Goal: Task Accomplishment & Management: Complete application form

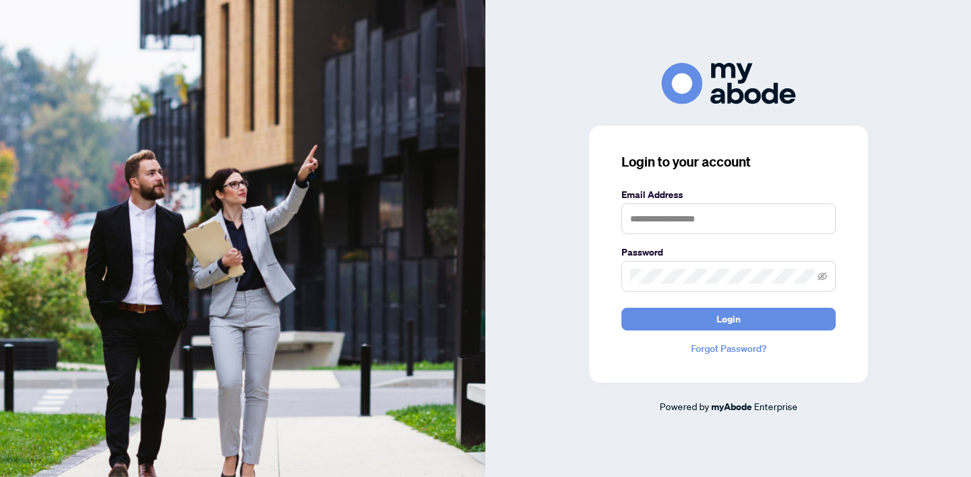
click at [662, 235] on form "Email Address Password Login" at bounding box center [728, 258] width 214 height 143
click at [661, 222] on input "text" at bounding box center [728, 219] width 214 height 31
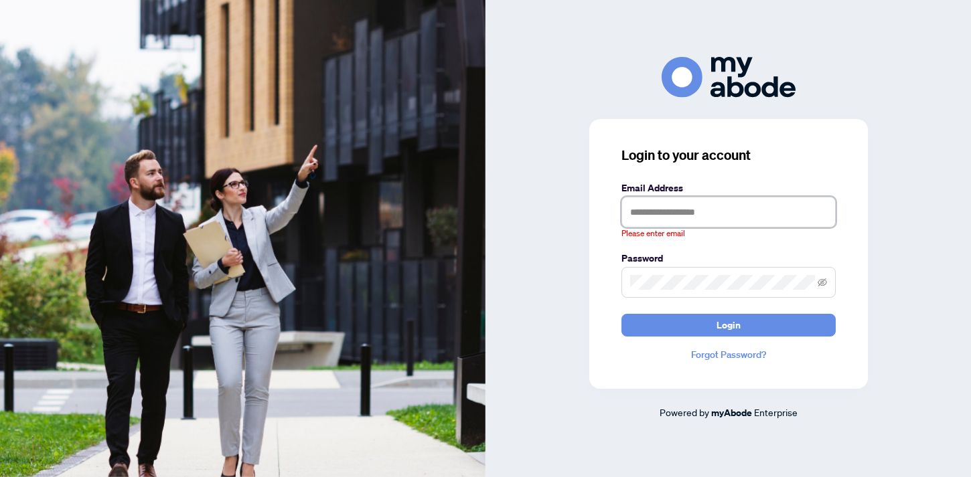
type input "**********"
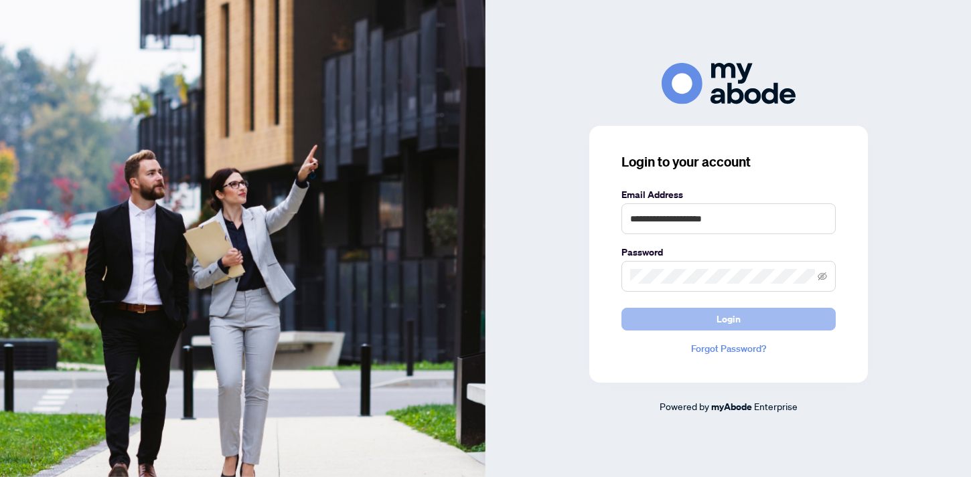
click at [713, 323] on button "Login" at bounding box center [728, 319] width 214 height 23
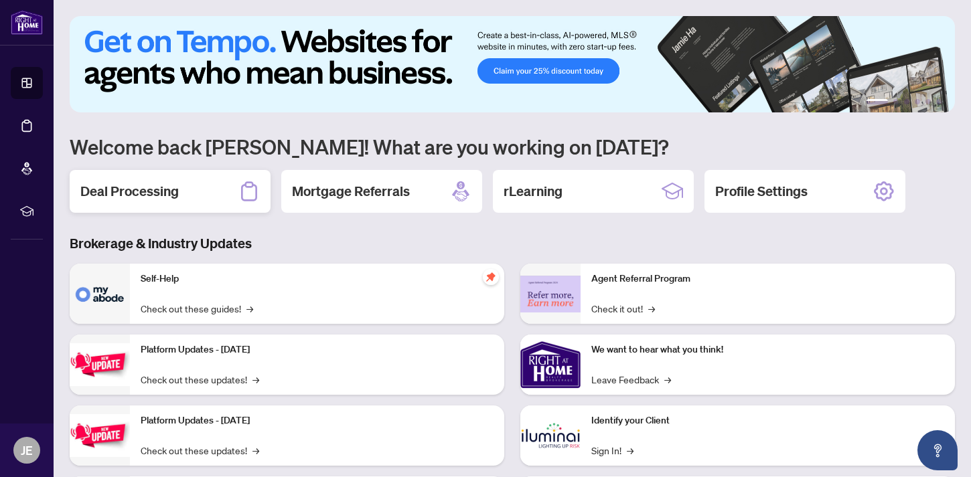
click at [246, 207] on div "Deal Processing" at bounding box center [170, 191] width 201 height 43
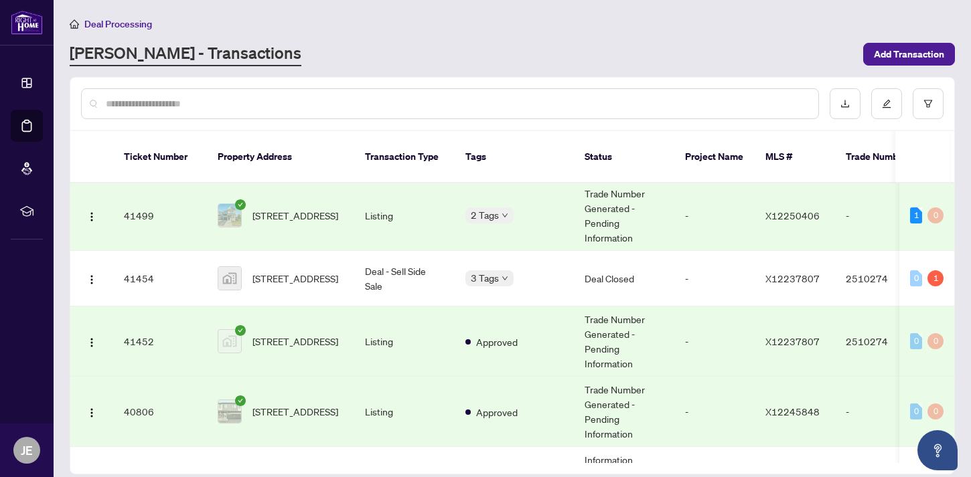
scroll to position [4, 0]
click at [280, 207] on span "475 Harvest Valley Ave, Ottawa, Ontario K4A 0S2, Canada" at bounding box center [295, 214] width 86 height 15
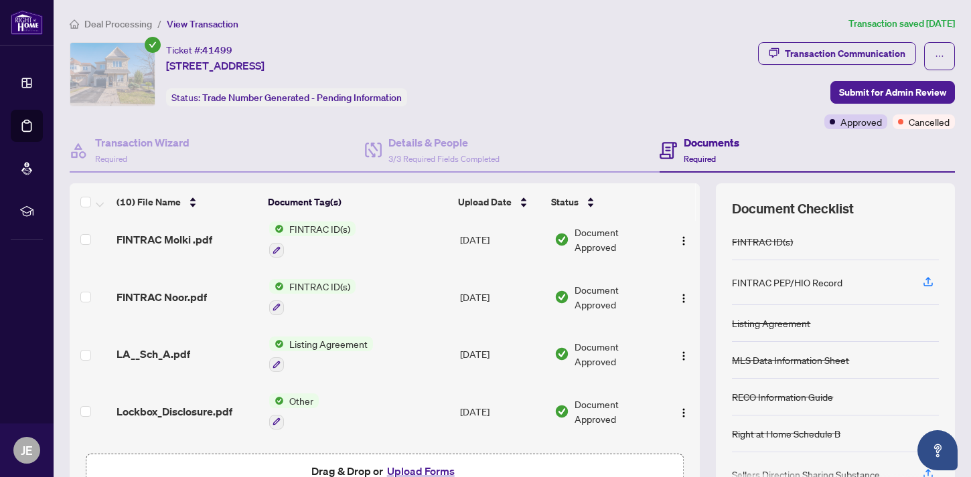
scroll to position [345, 0]
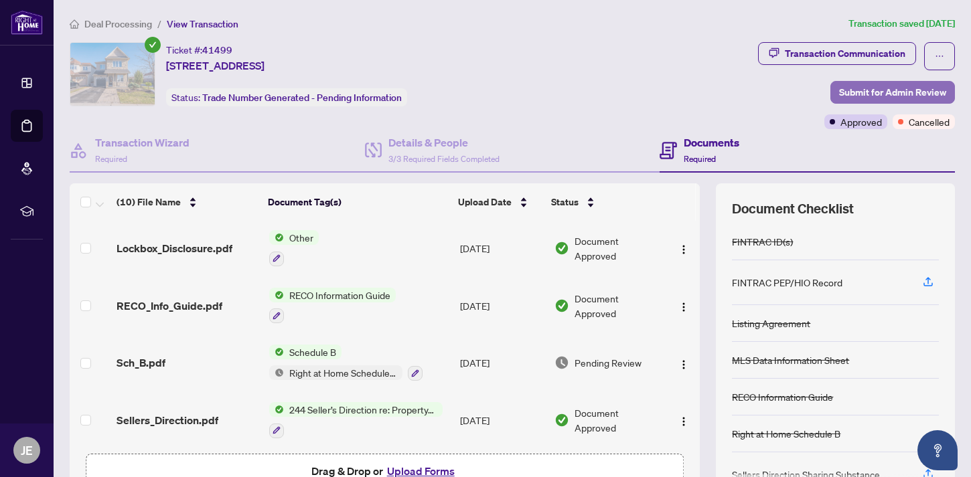
click at [856, 89] on span "Submit for Admin Review" at bounding box center [892, 92] width 107 height 21
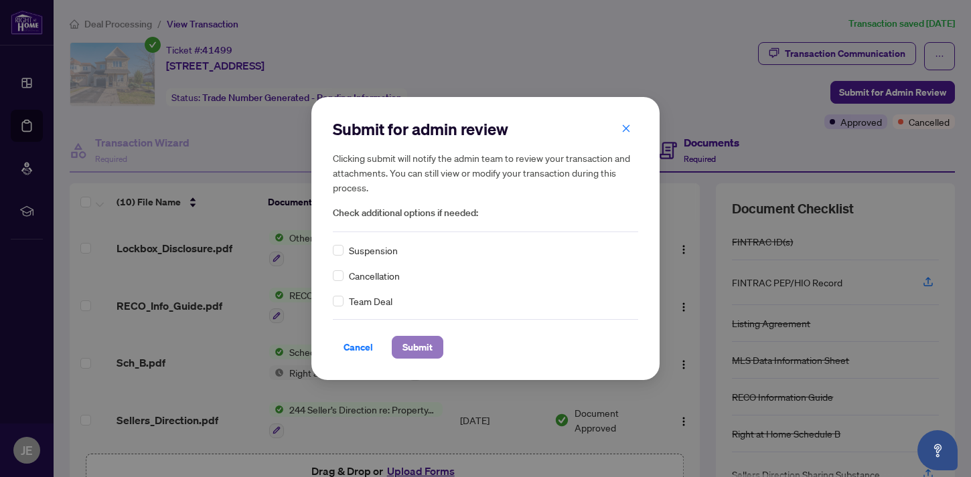
click at [418, 350] on span "Submit" at bounding box center [417, 347] width 30 height 21
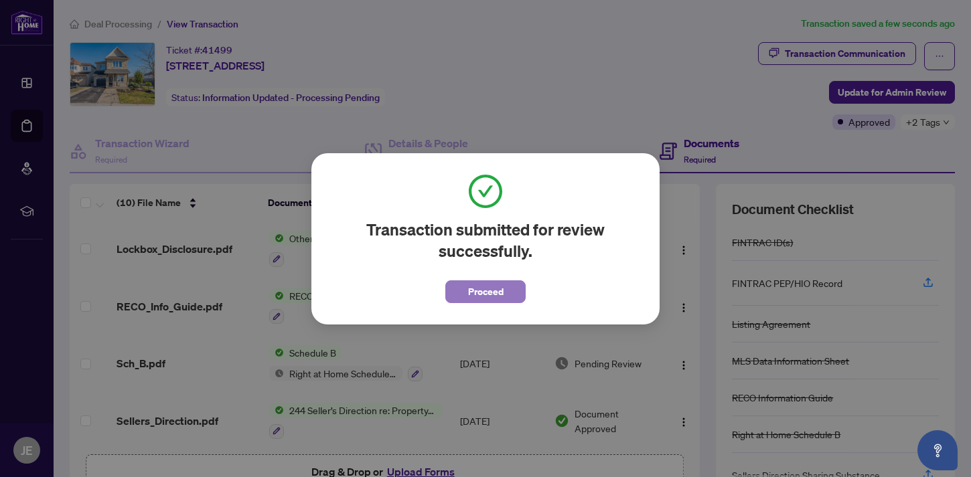
click at [495, 295] on span "Proceed" at bounding box center [485, 291] width 35 height 21
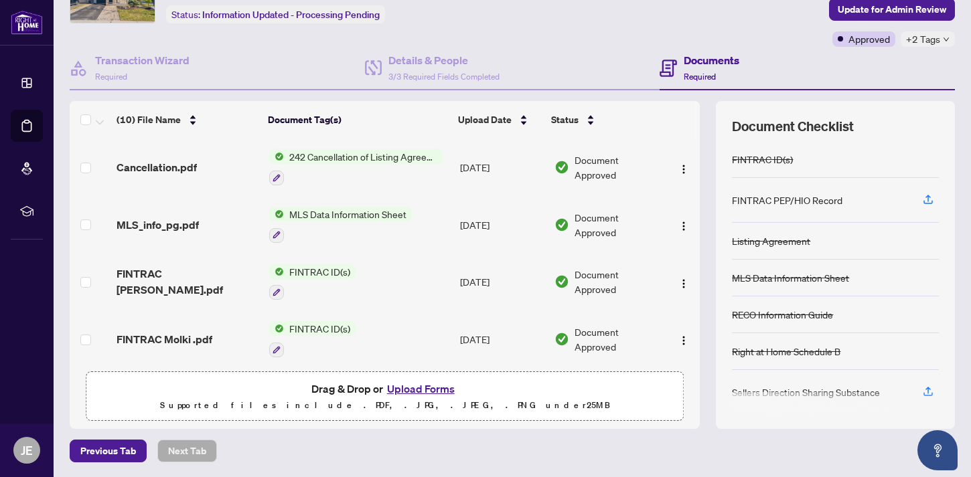
scroll to position [0, 0]
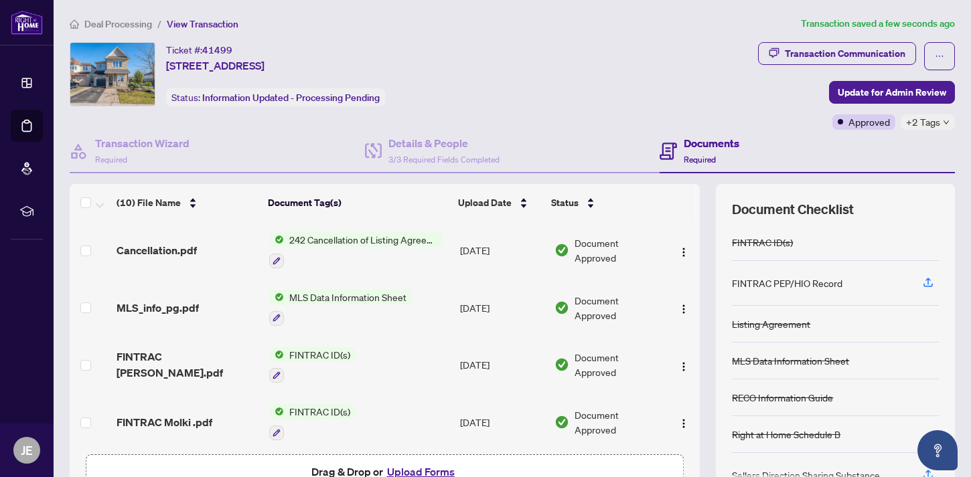
click at [118, 23] on span "Deal Processing" at bounding box center [118, 24] width 68 height 12
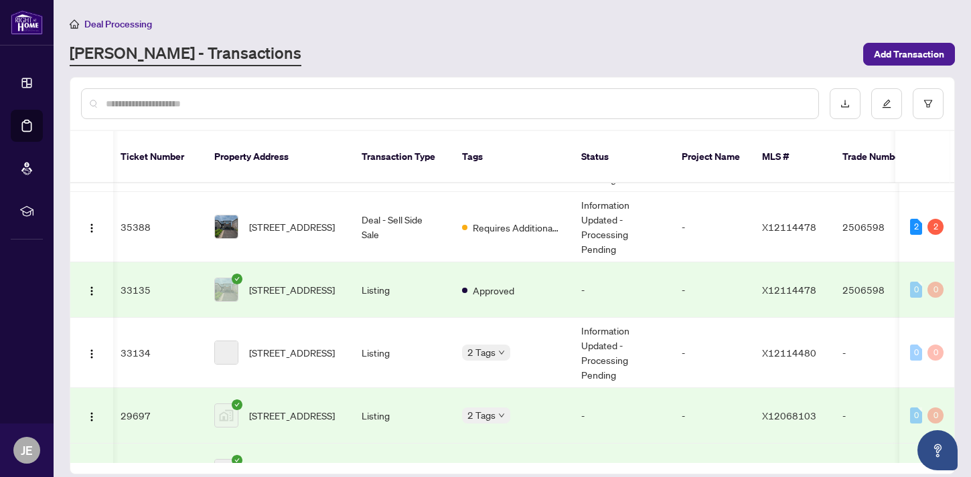
scroll to position [331, 3]
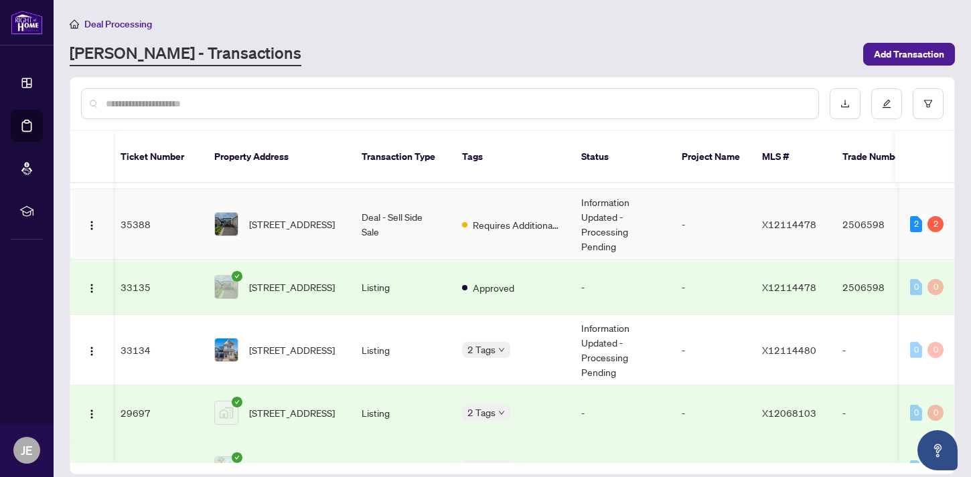
click at [490, 207] on td "Requires Additional Docs" at bounding box center [510, 224] width 119 height 70
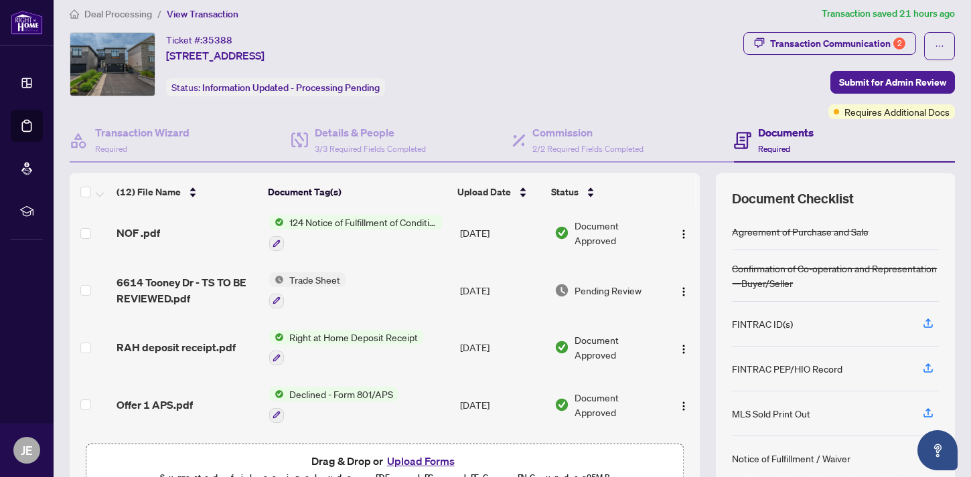
scroll to position [283, 0]
click at [475, 286] on td "Jun/18/2025" at bounding box center [502, 291] width 94 height 58
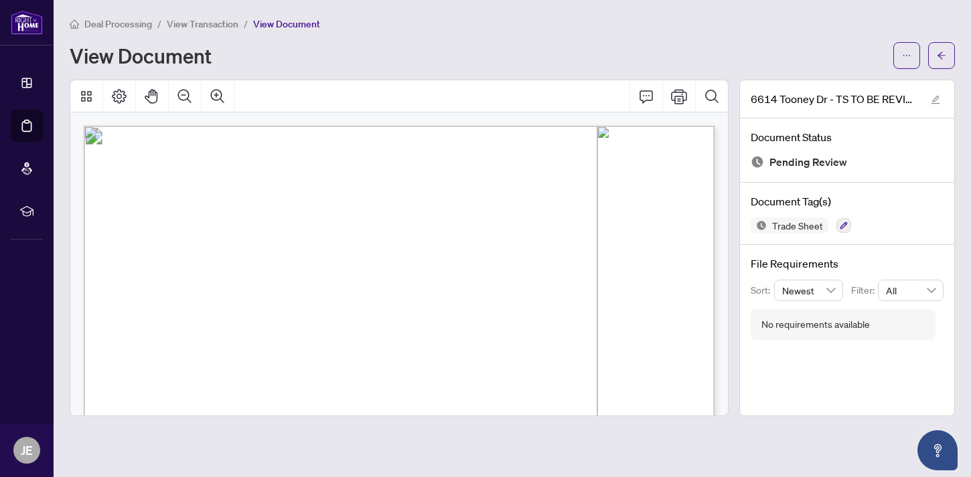
click at [127, 22] on span "Deal Processing" at bounding box center [118, 24] width 68 height 12
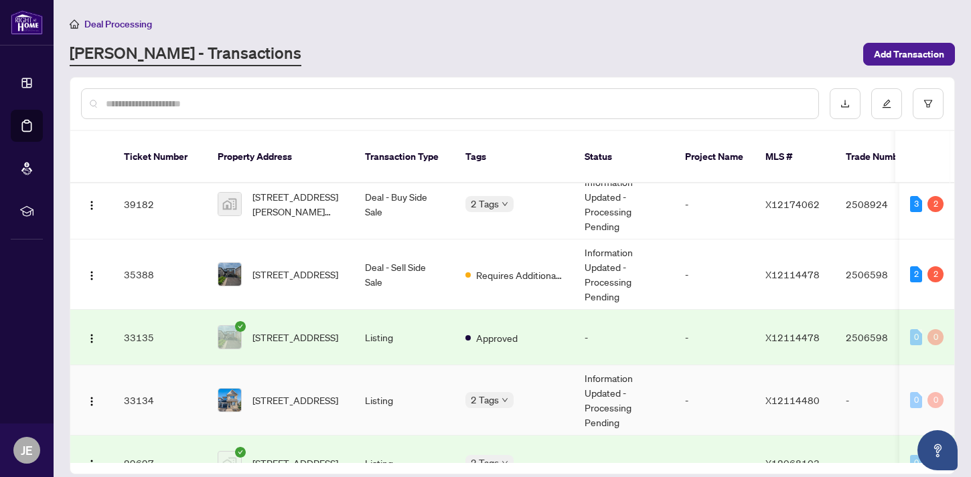
scroll to position [279, 0]
click at [298, 257] on div "6614 Tooney Dr, Ottawa, Ontario K1C 6P6, Canada" at bounding box center [256, 267] width 84 height 21
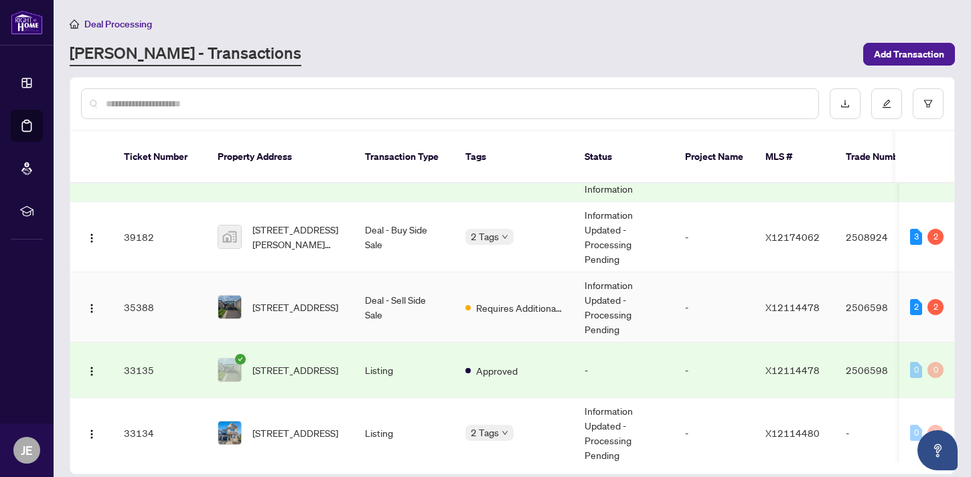
scroll to position [252, 0]
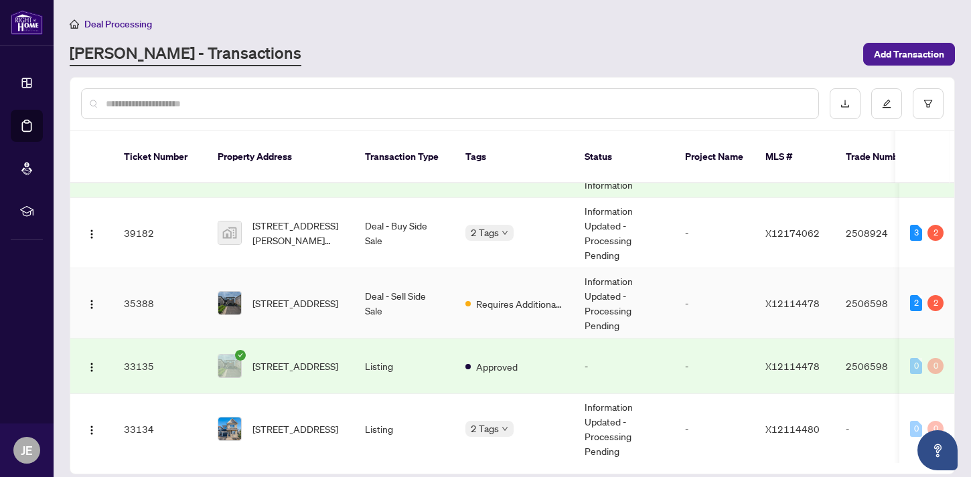
click at [347, 269] on td "6614 Tooney Dr, Ottawa, Ontario K1C 6P6, Canada" at bounding box center [280, 303] width 147 height 70
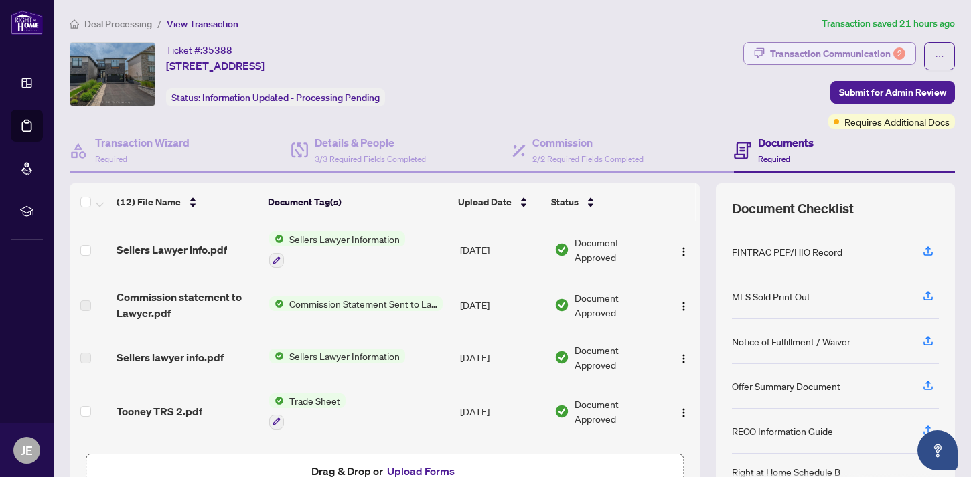
click at [813, 56] on div "Transaction Communication 2" at bounding box center [837, 53] width 135 height 21
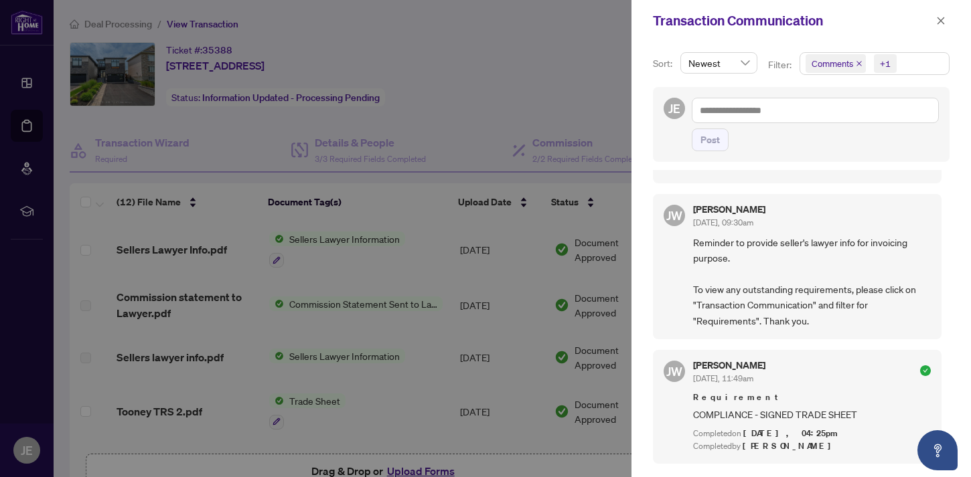
scroll to position [142, 0]
click at [856, 63] on icon "close" at bounding box center [859, 63] width 7 height 7
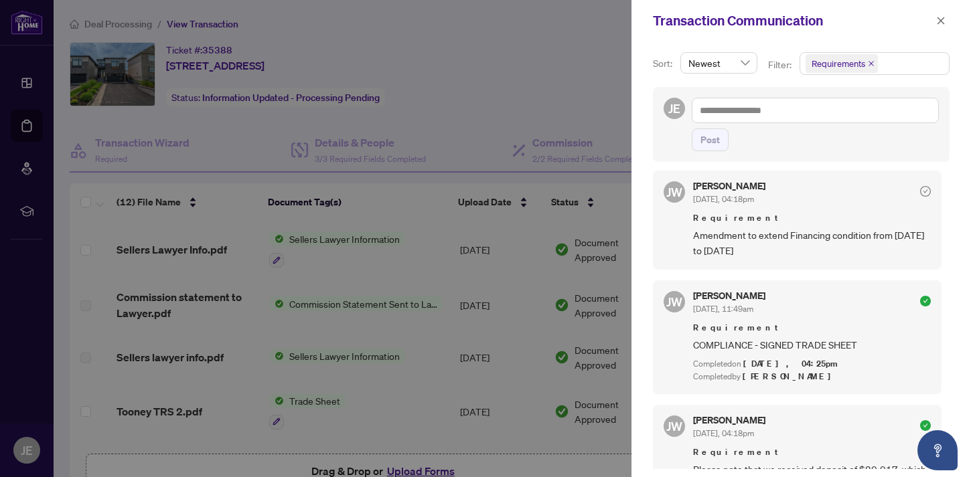
scroll to position [0, 0]
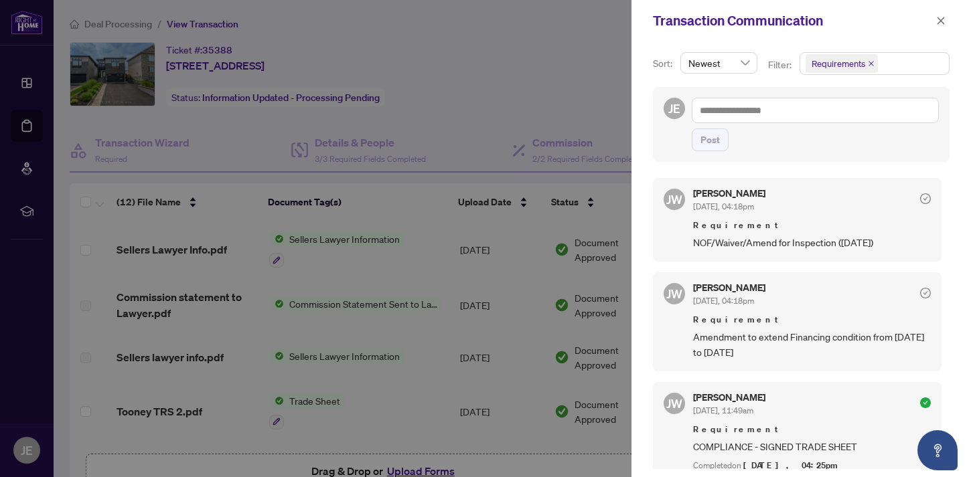
click at [920, 293] on icon "check-circle" at bounding box center [925, 293] width 11 height 11
click at [920, 195] on icon "check-circle" at bounding box center [925, 199] width 11 height 11
click at [498, 367] on div at bounding box center [485, 238] width 971 height 477
click at [447, 374] on div at bounding box center [485, 238] width 971 height 477
click at [936, 23] on icon "close" at bounding box center [940, 20] width 9 height 9
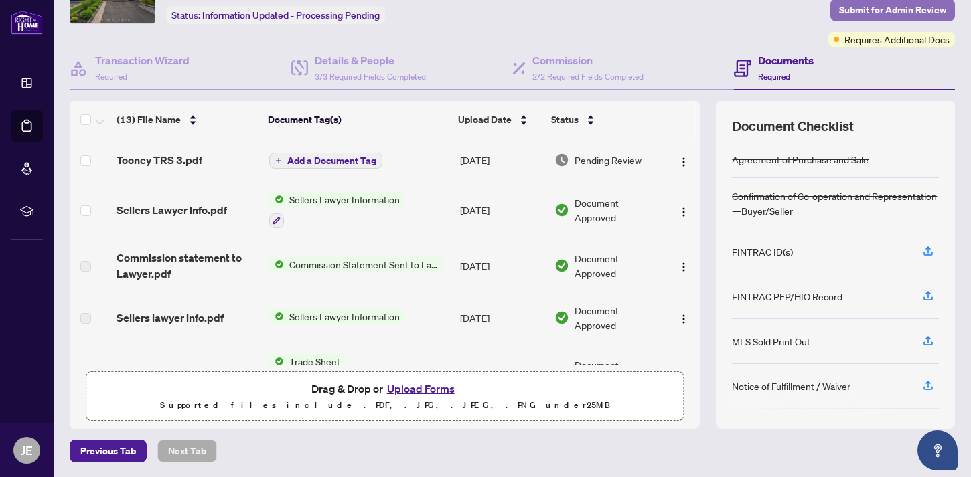
click at [931, 11] on span "Submit for Admin Review" at bounding box center [892, 9] width 107 height 21
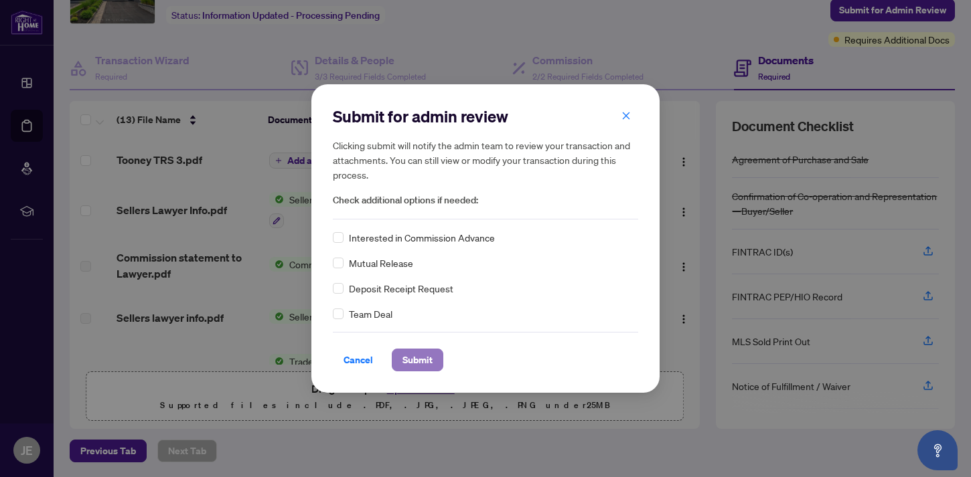
click at [435, 362] on button "Submit" at bounding box center [418, 360] width 52 height 23
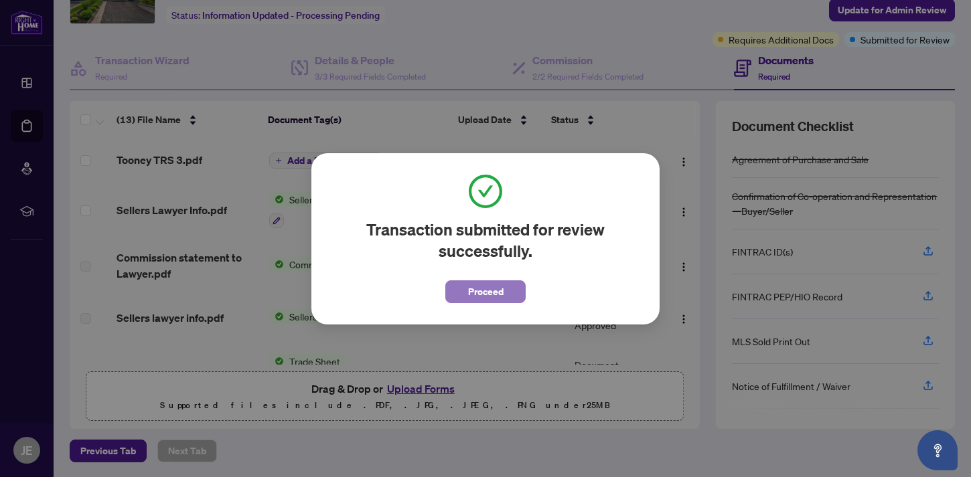
click at [483, 299] on span "Proceed" at bounding box center [485, 291] width 35 height 21
